Goal: Find specific page/section: Find specific page/section

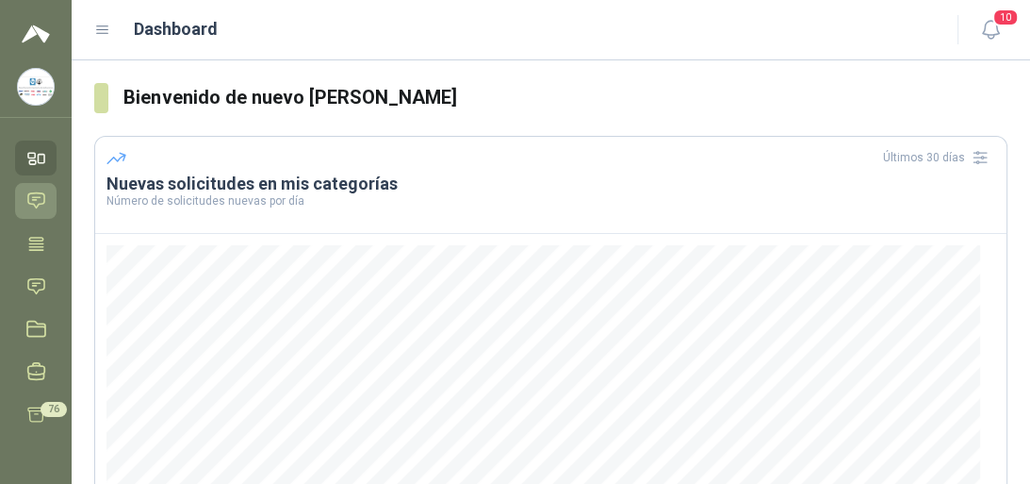
click at [41, 200] on icon at bounding box center [36, 200] width 20 height 20
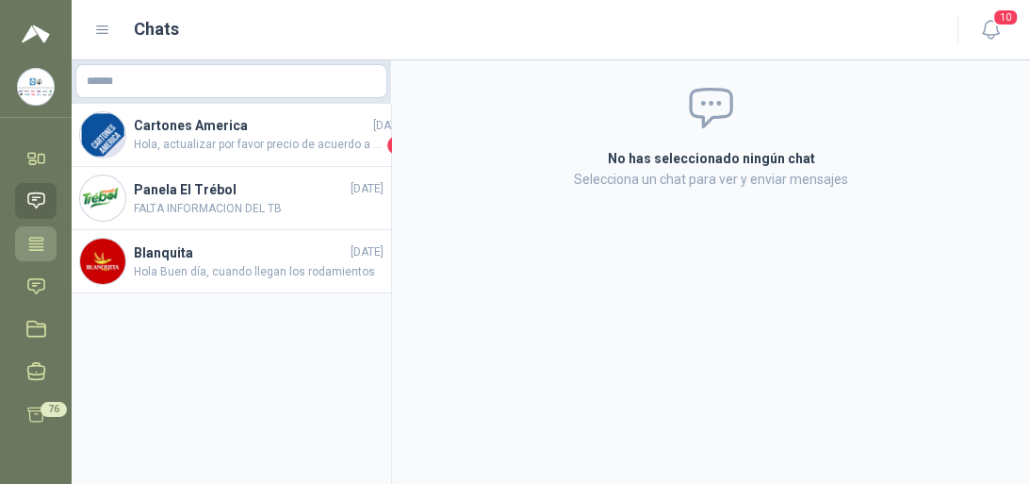
click at [34, 248] on icon at bounding box center [36, 244] width 20 height 20
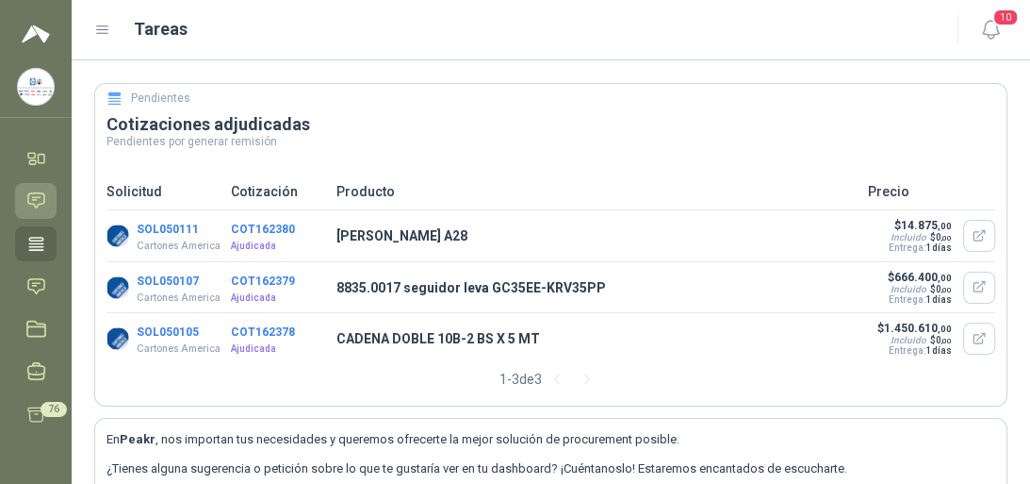
click at [30, 190] on icon at bounding box center [36, 200] width 20 height 20
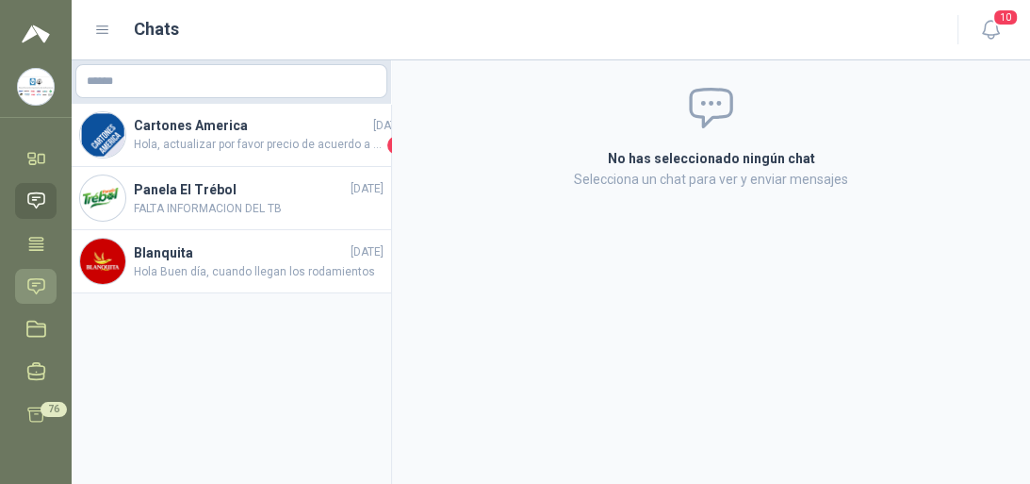
click at [35, 286] on icon at bounding box center [36, 286] width 20 height 20
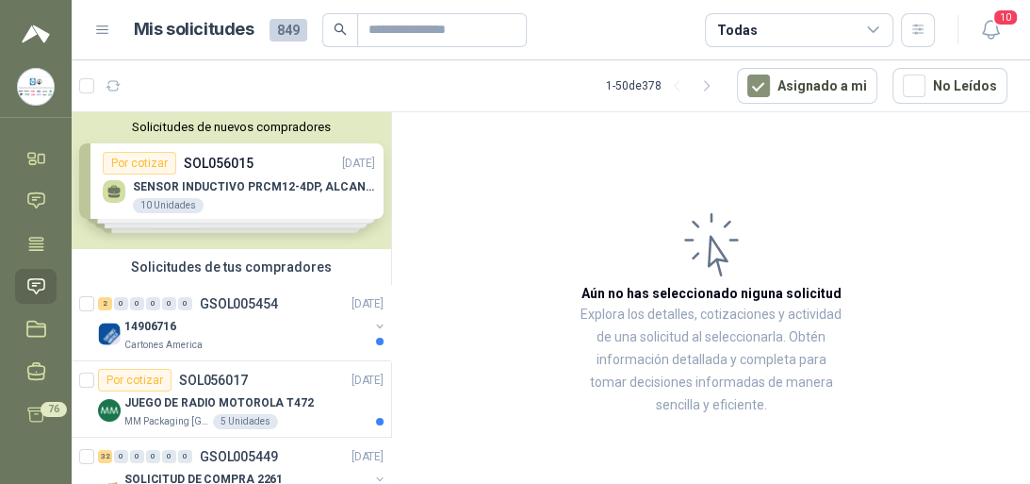
click at [215, 189] on div "Solicitudes de nuevos compradores Por cotizar SOL056015 [DATE] SENSOR INDUCTIVO…" at bounding box center [232, 180] width 320 height 137
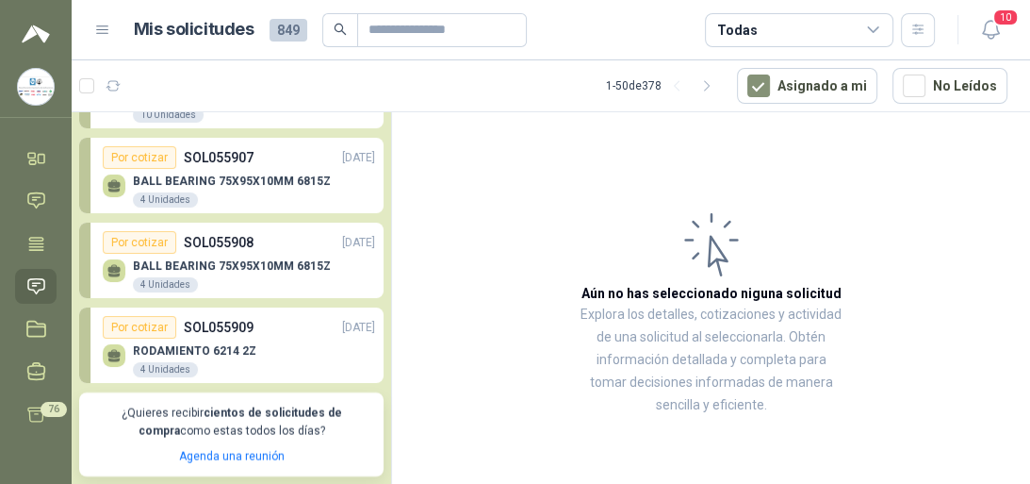
scroll to position [226, 0]
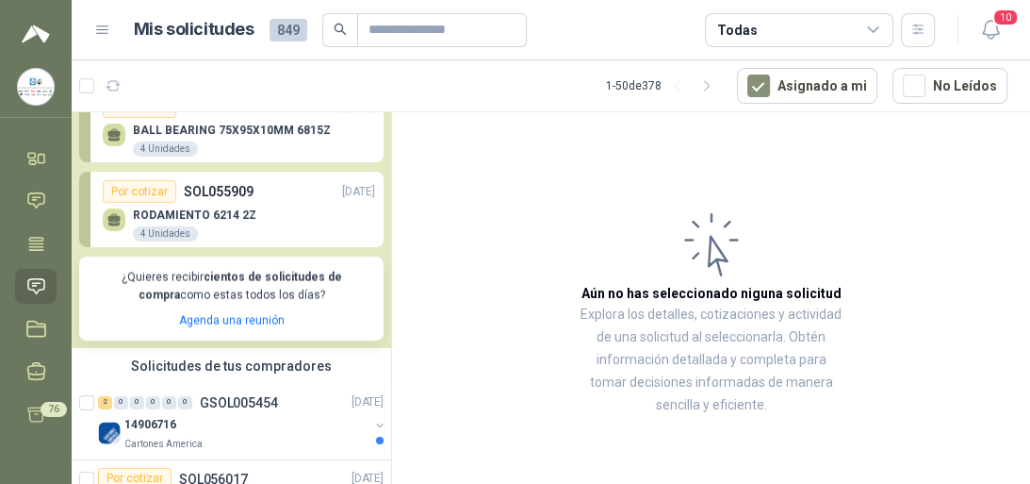
click at [205, 220] on p "RODAMIENTO 6214 2Z" at bounding box center [194, 214] width 123 height 13
